Goal: Transaction & Acquisition: Purchase product/service

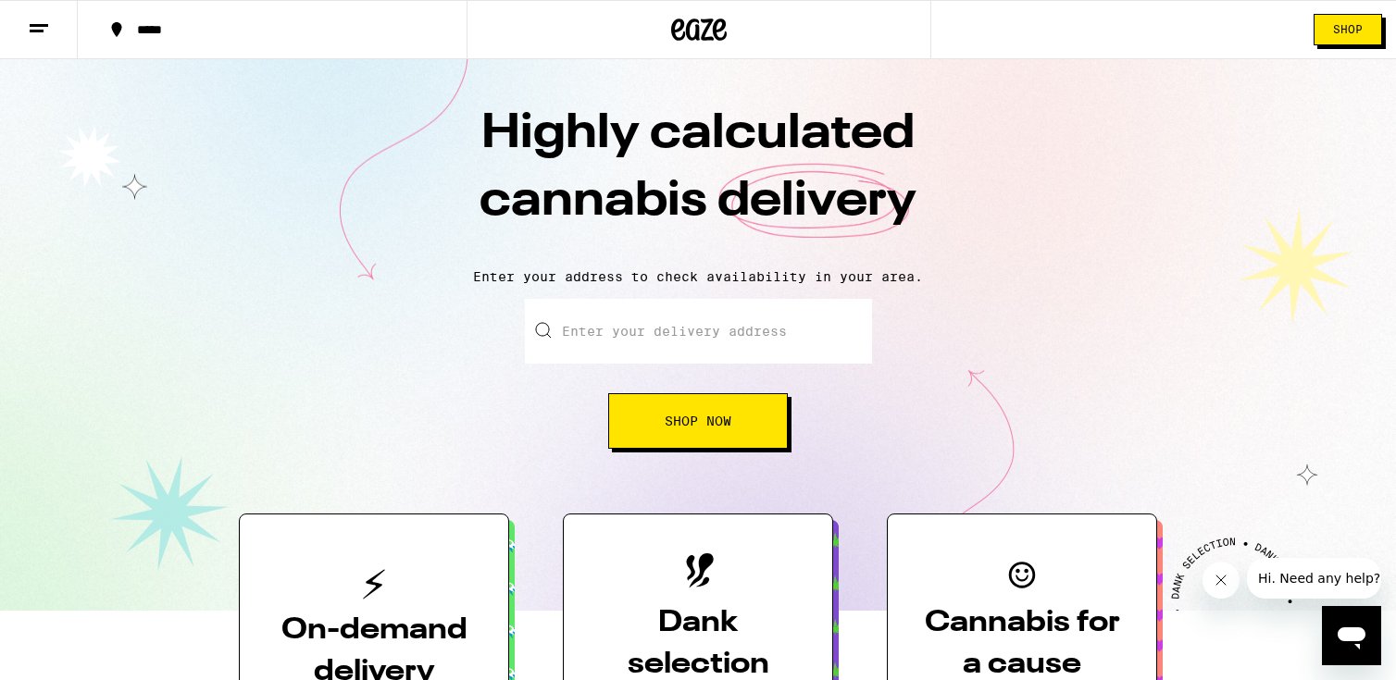
click at [761, 330] on input "Enter your delivery address" at bounding box center [698, 331] width 347 height 65
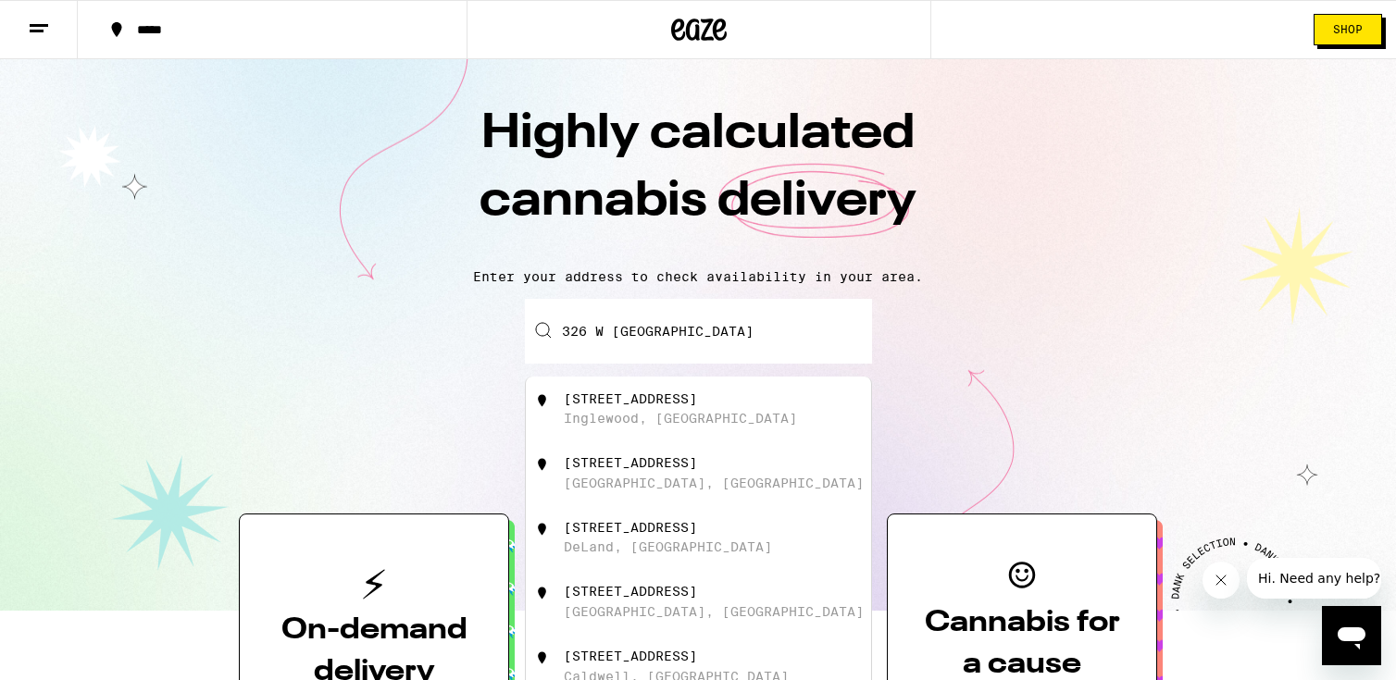
click at [594, 425] on div "Inglewood, [GEOGRAPHIC_DATA]" at bounding box center [680, 418] width 233 height 15
type input "[STREET_ADDRESS]"
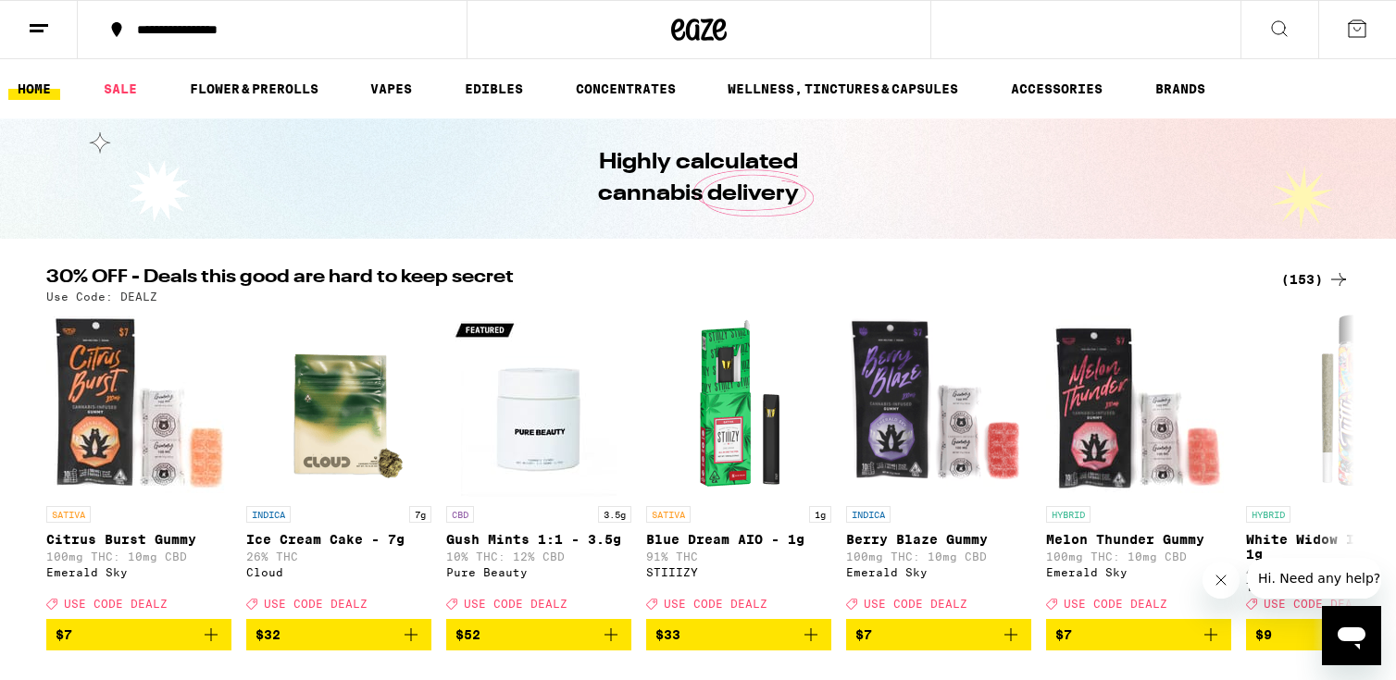
click at [1264, 22] on button at bounding box center [1280, 30] width 78 height 58
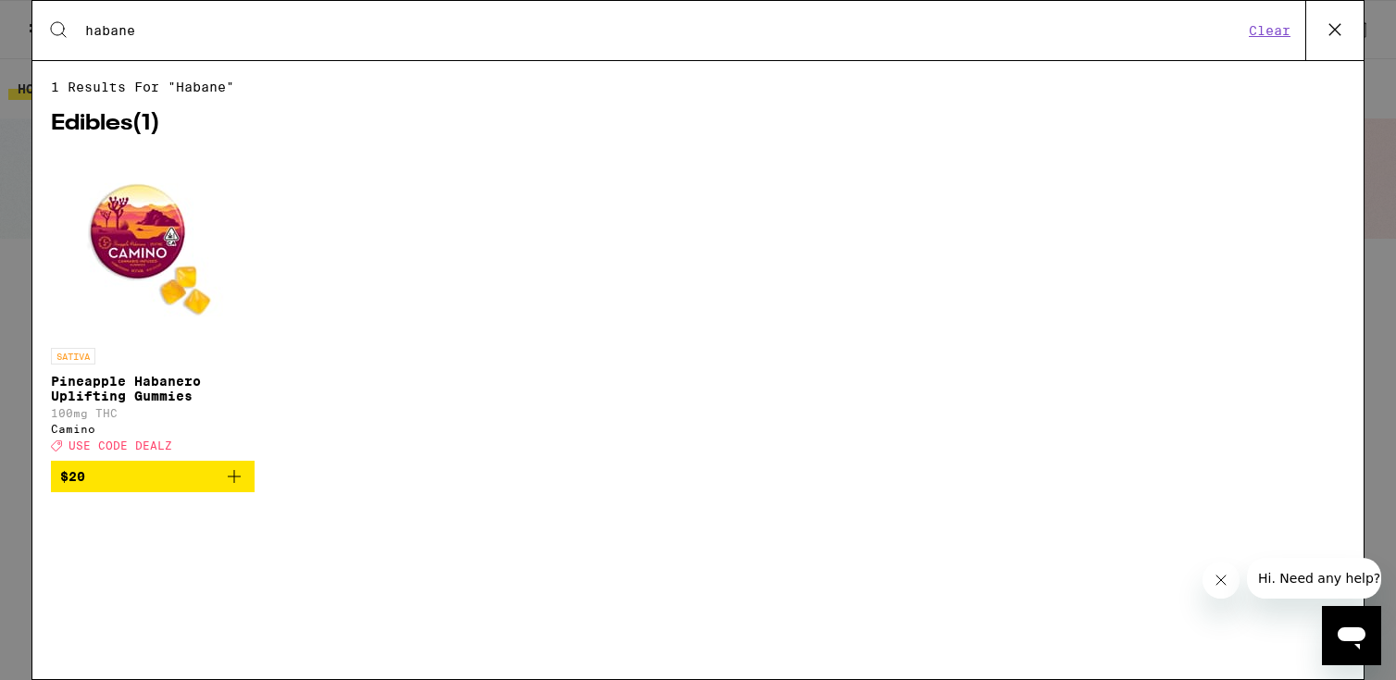
type input "habane"
click at [137, 452] on span "USE CODE DEALZ" at bounding box center [121, 446] width 104 height 12
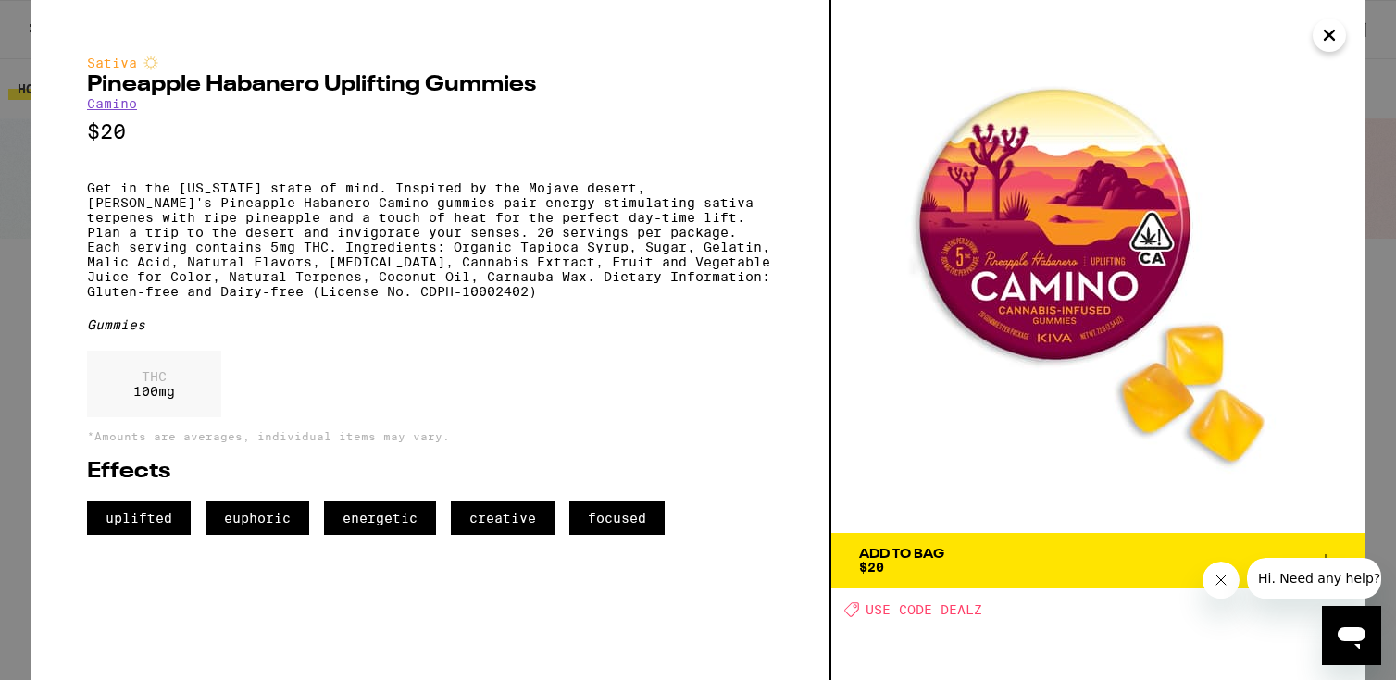
click at [892, 617] on span "USE CODE DEALZ" at bounding box center [924, 610] width 117 height 15
click at [1337, 43] on icon "Close" at bounding box center [1329, 35] width 22 height 28
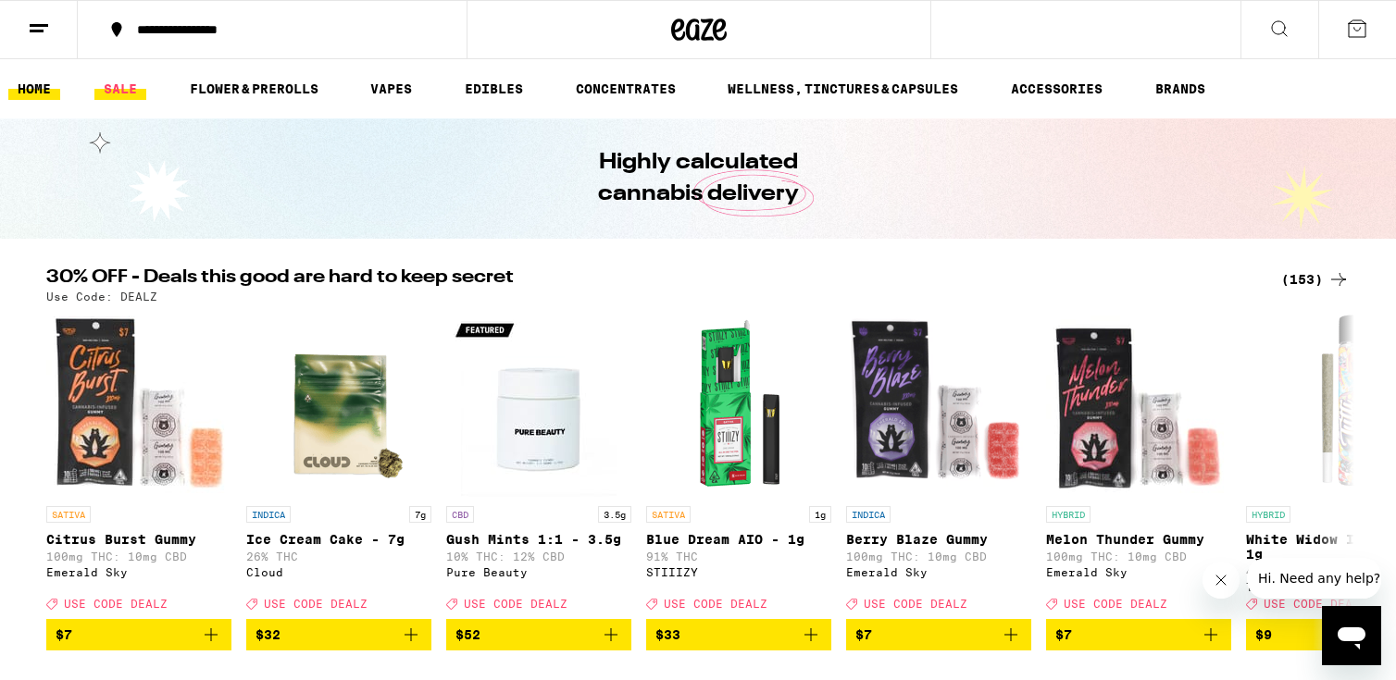
click at [126, 86] on link "SALE" at bounding box center [120, 89] width 52 height 22
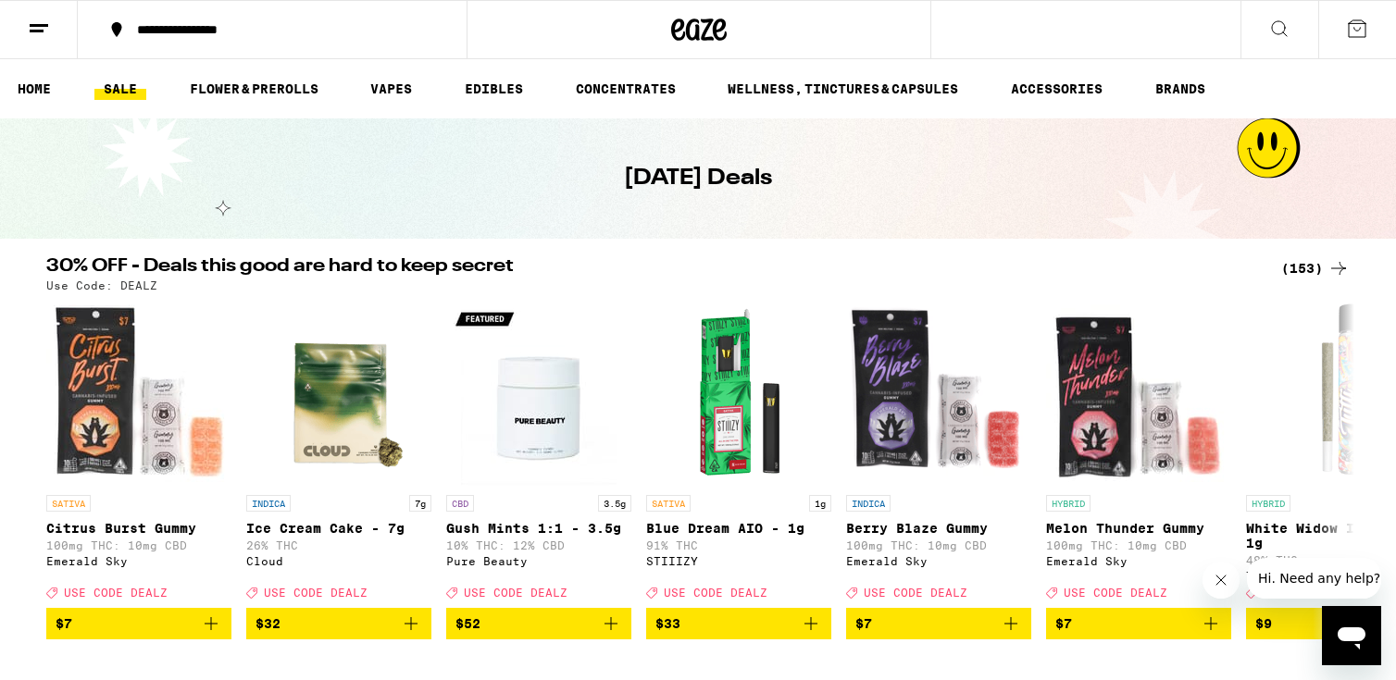
click at [1283, 21] on icon at bounding box center [1279, 29] width 22 height 22
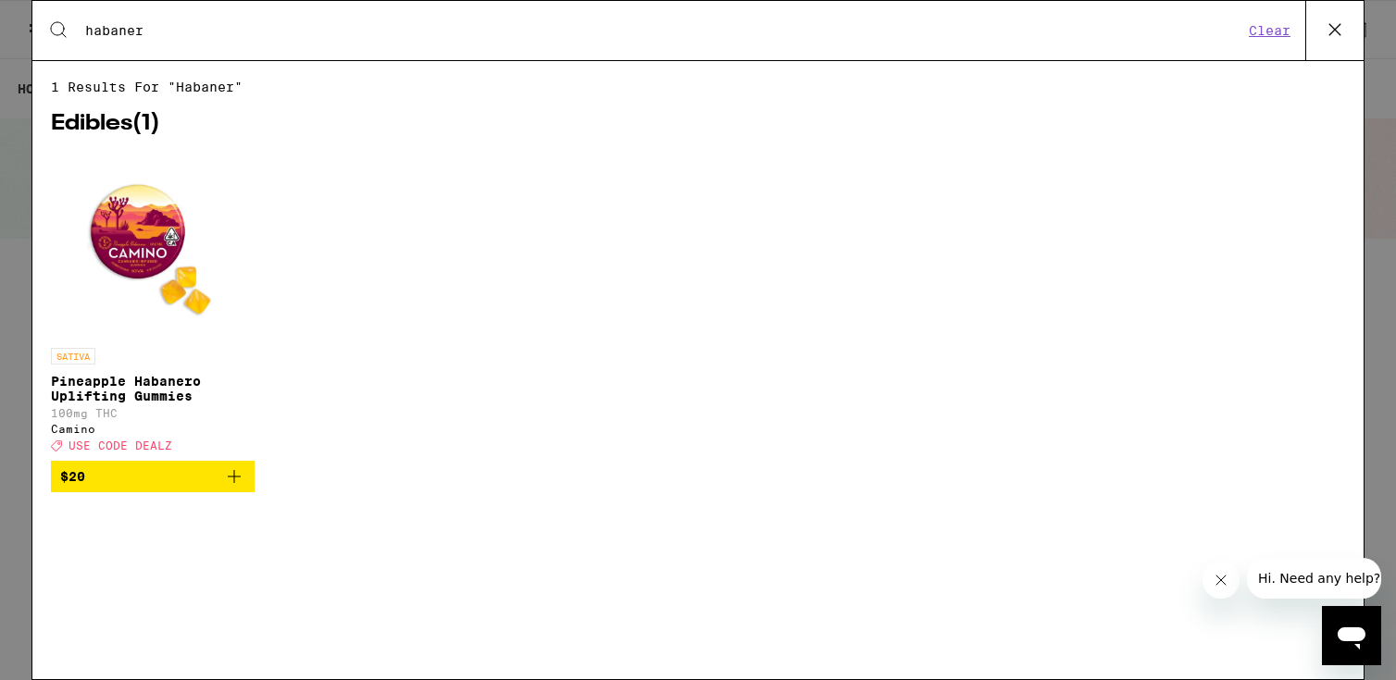
type input "habaner"
click at [123, 233] on img "Open page for Pineapple Habanero Uplifting Gummies from Camino" at bounding box center [152, 246] width 185 height 185
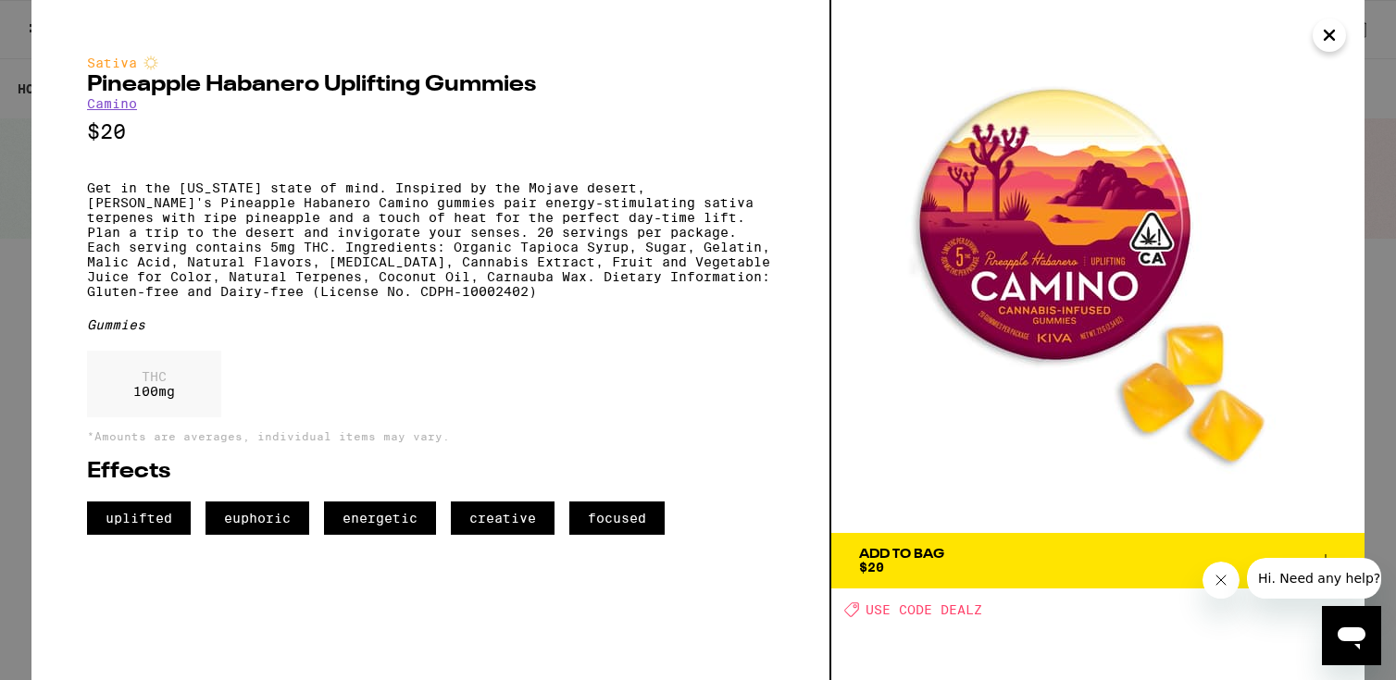
click at [1055, 305] on img at bounding box center [1097, 266] width 533 height 533
click at [1228, 573] on icon "Close message from company" at bounding box center [1221, 580] width 15 height 15
click at [1336, 572] on span "Add To Bag $20" at bounding box center [1098, 561] width 478 height 26
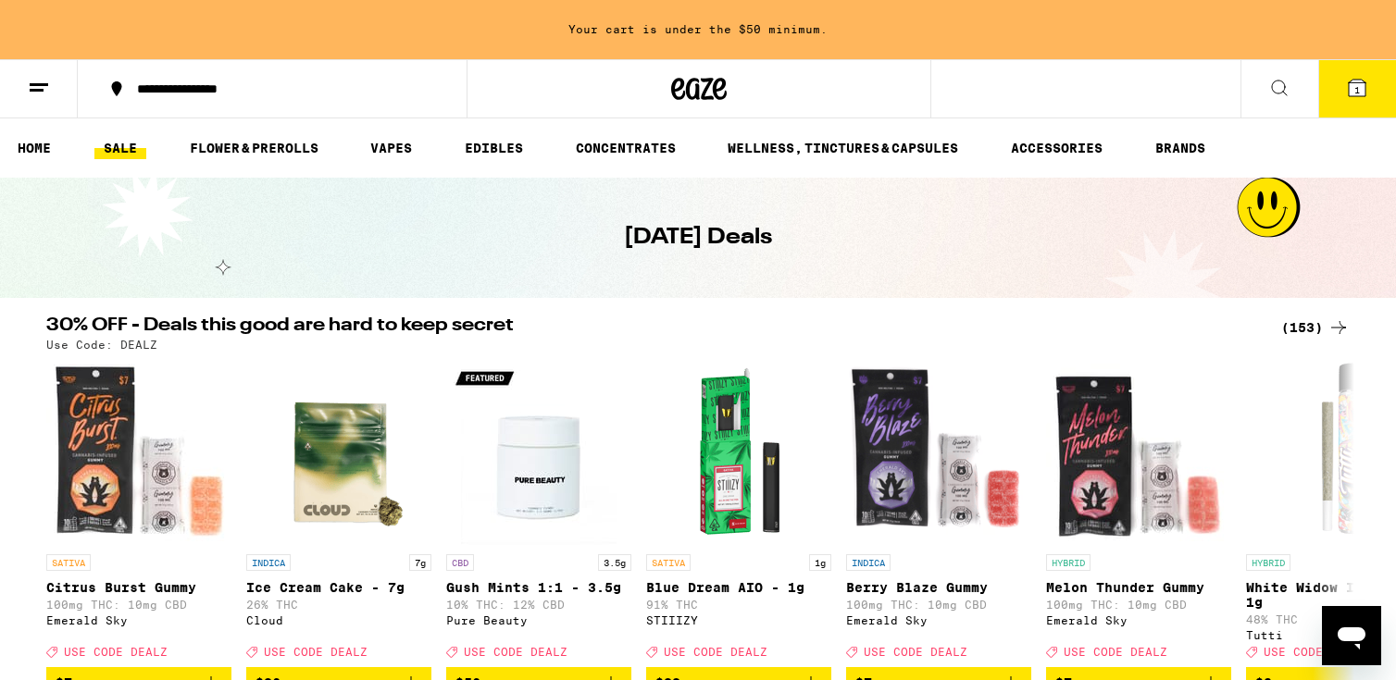
click at [1357, 87] on span "1" at bounding box center [1357, 89] width 6 height 11
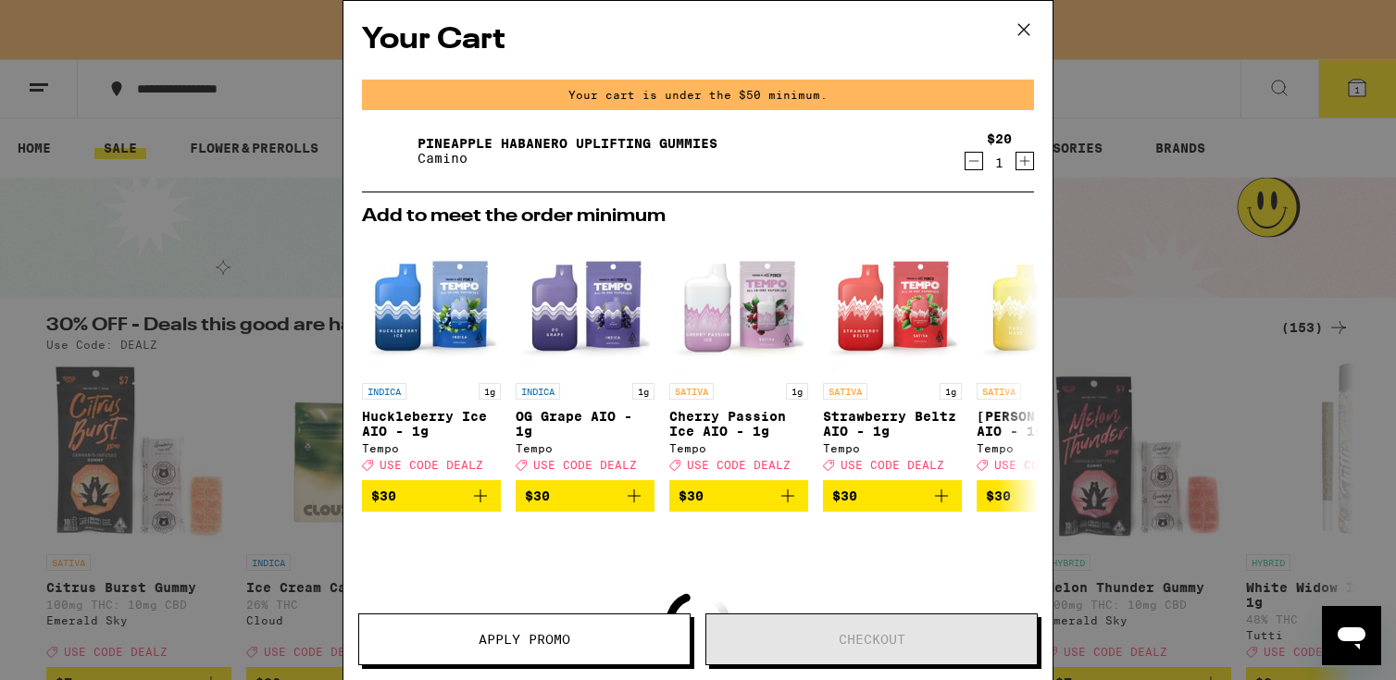
click at [1032, 168] on icon "Increment" at bounding box center [1025, 161] width 17 height 22
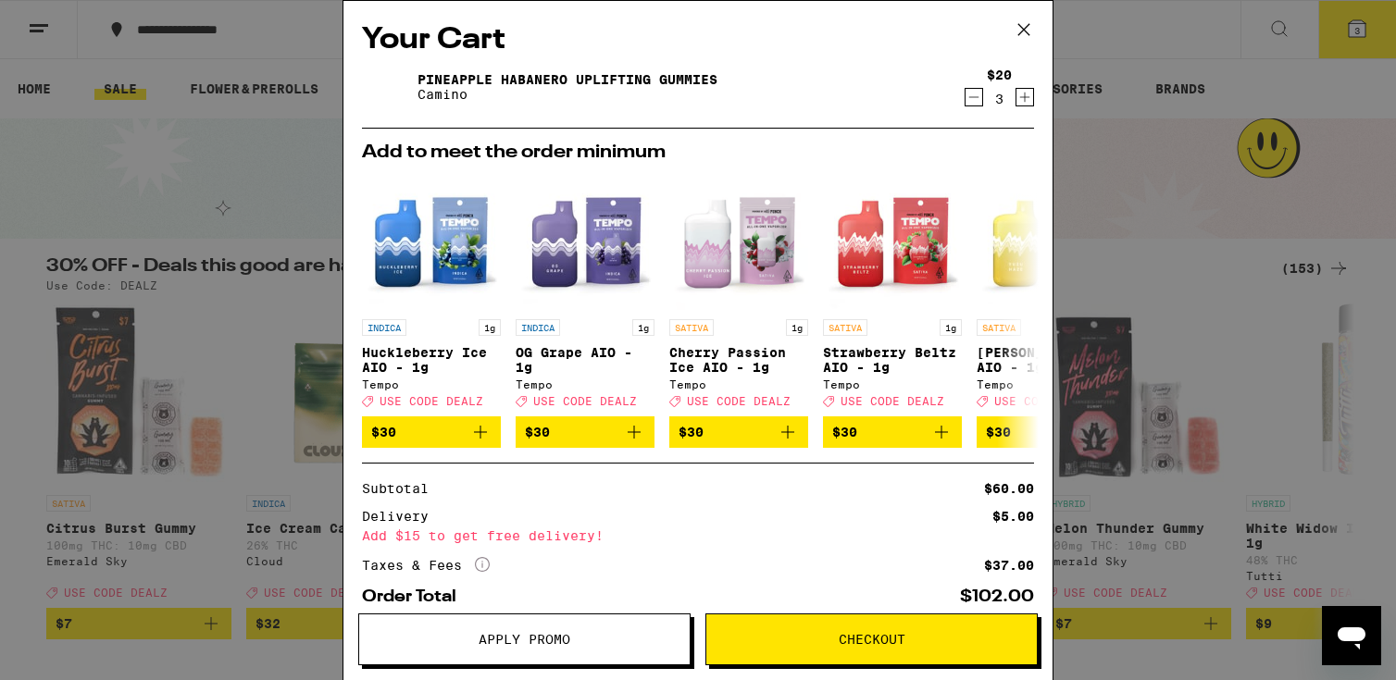
click at [1022, 106] on icon "Increment" at bounding box center [1025, 97] width 17 height 22
click at [575, 622] on button "Apply Promo" at bounding box center [524, 640] width 332 height 52
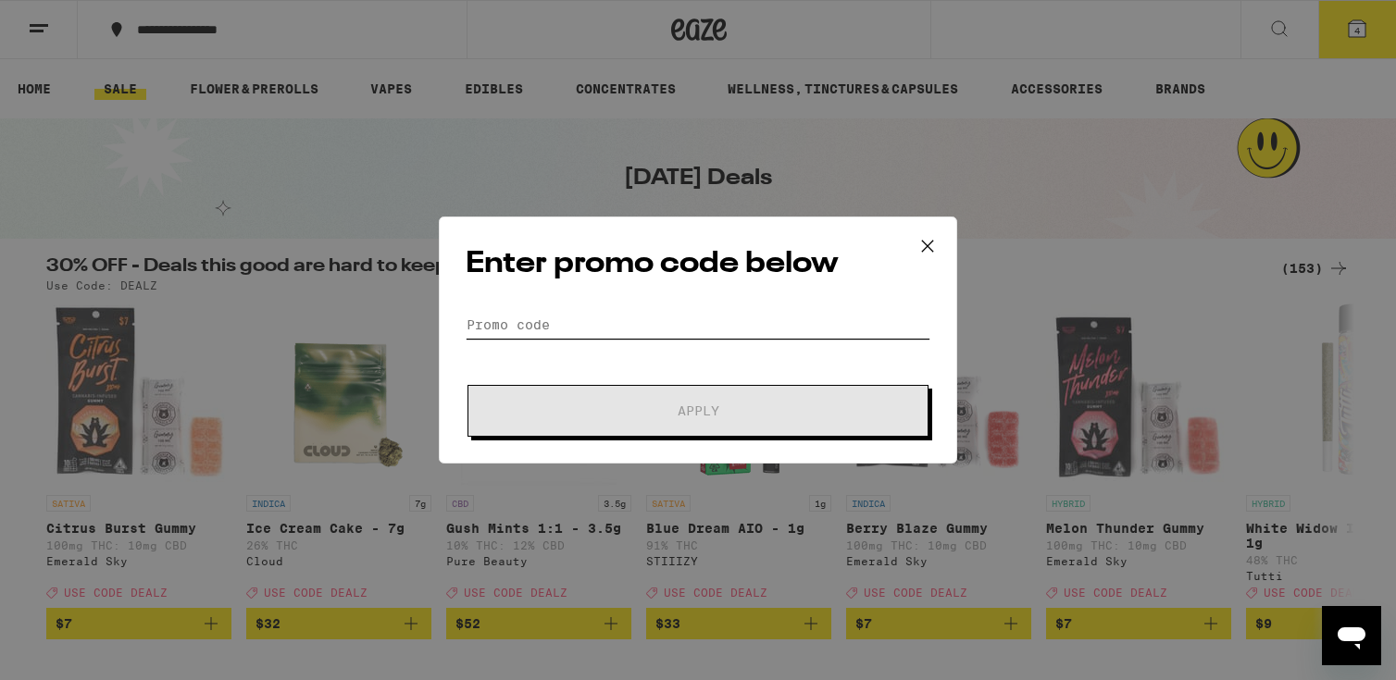
click at [715, 336] on input "Promo Code" at bounding box center [698, 325] width 465 height 28
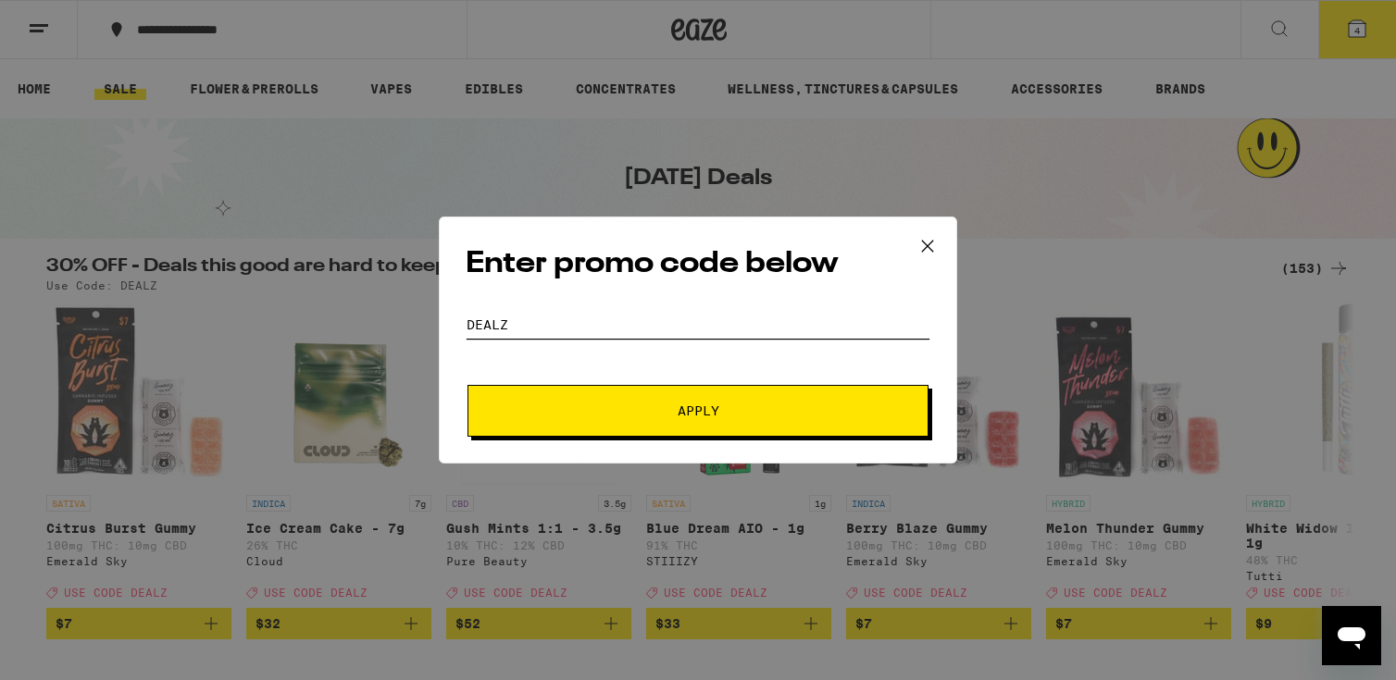
type input "DEALZ"
click at [704, 408] on span "Apply" at bounding box center [699, 411] width 42 height 13
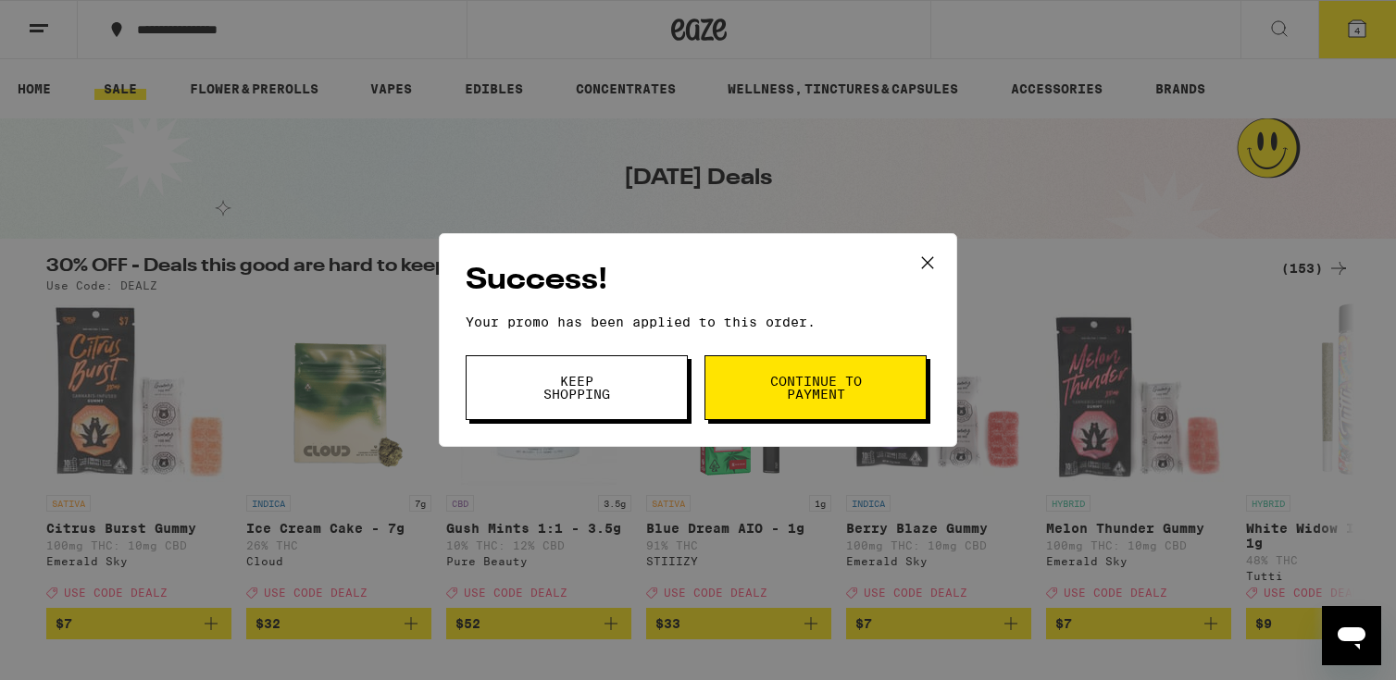
click at [788, 404] on button "Continue to payment" at bounding box center [816, 387] width 222 height 65
